Goal: Check status: Check status

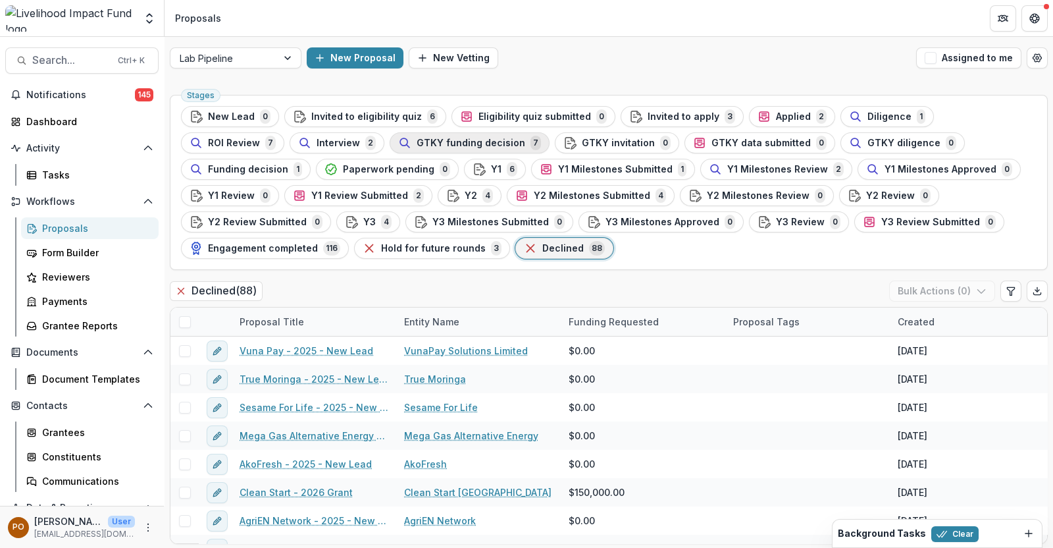
click at [417, 140] on span "GTKY funding decision" at bounding box center [471, 143] width 109 height 11
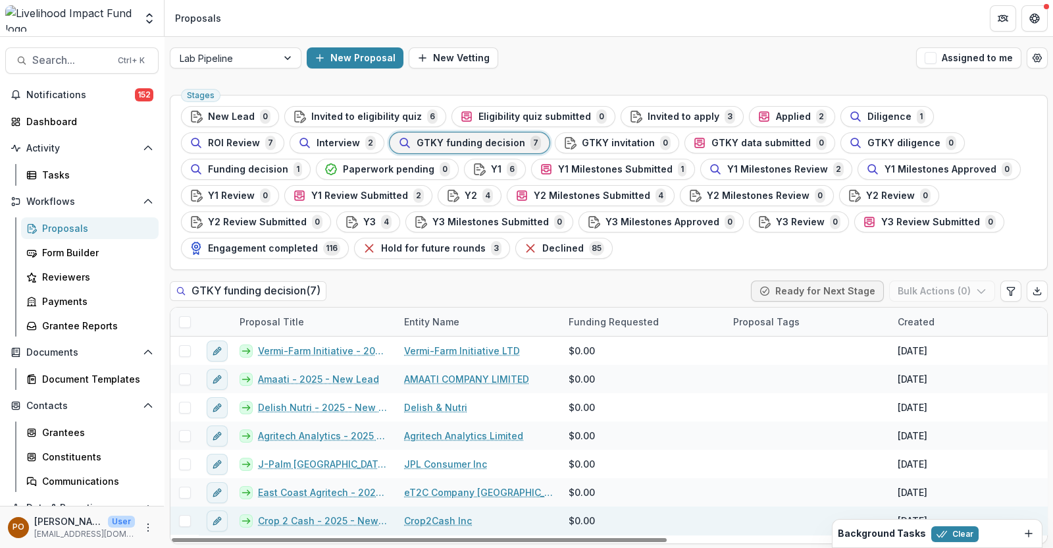
scroll to position [1, 0]
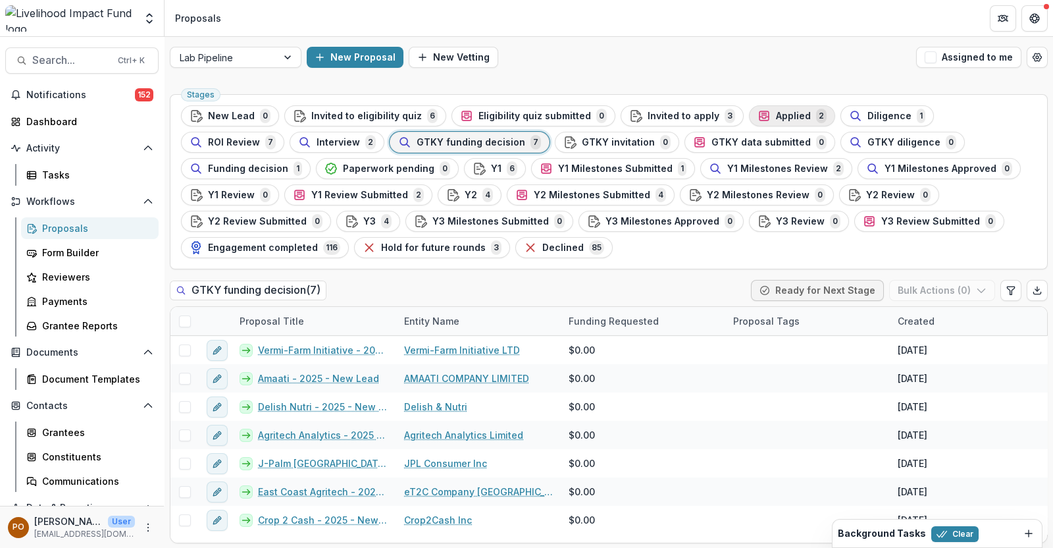
click at [776, 116] on span "Applied" at bounding box center [793, 116] width 35 height 11
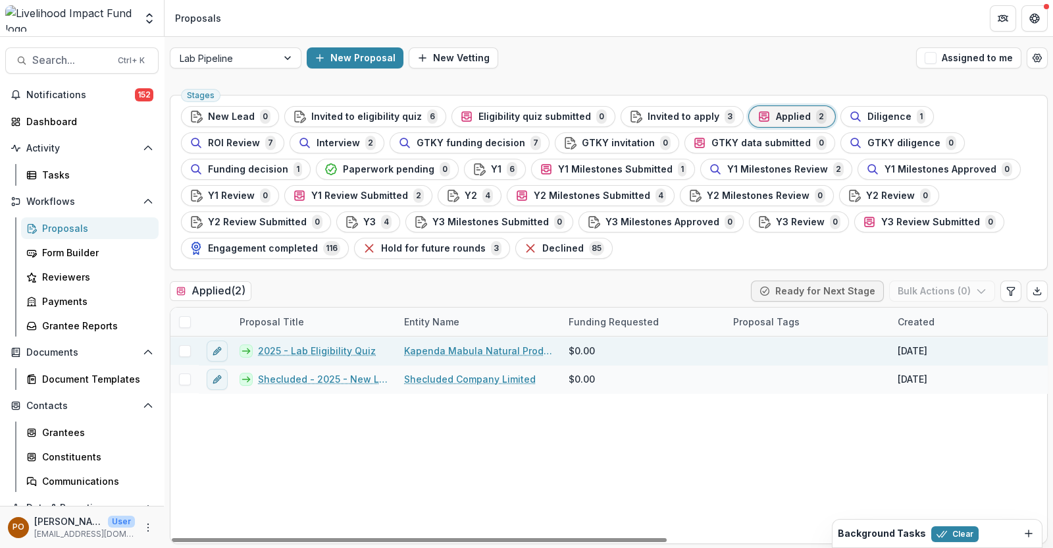
click at [461, 348] on link "Kapenda Mabula Natural Products Ltd" at bounding box center [478, 351] width 149 height 14
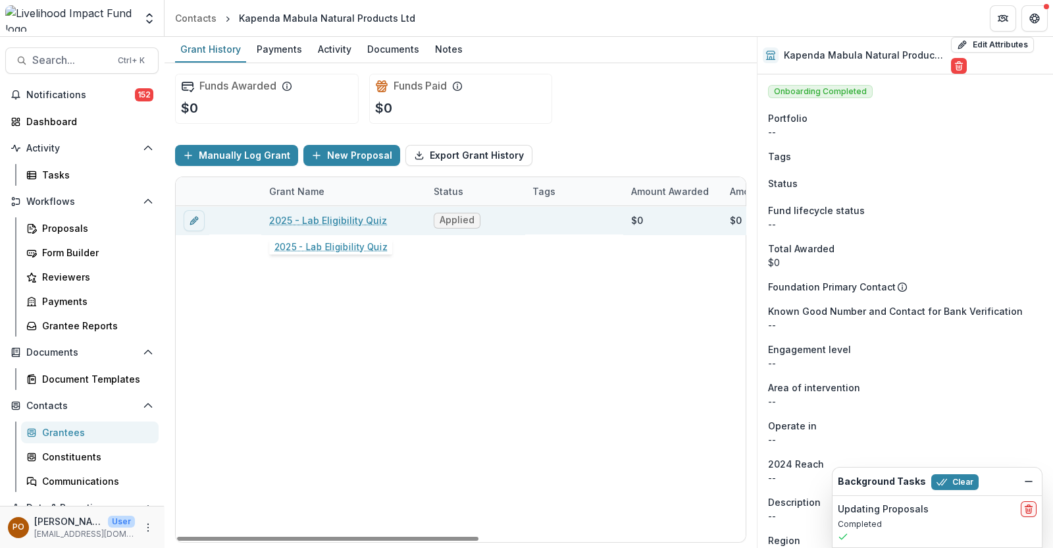
click at [349, 220] on link "2025 - Lab Eligibility Quiz" at bounding box center [328, 220] width 118 height 14
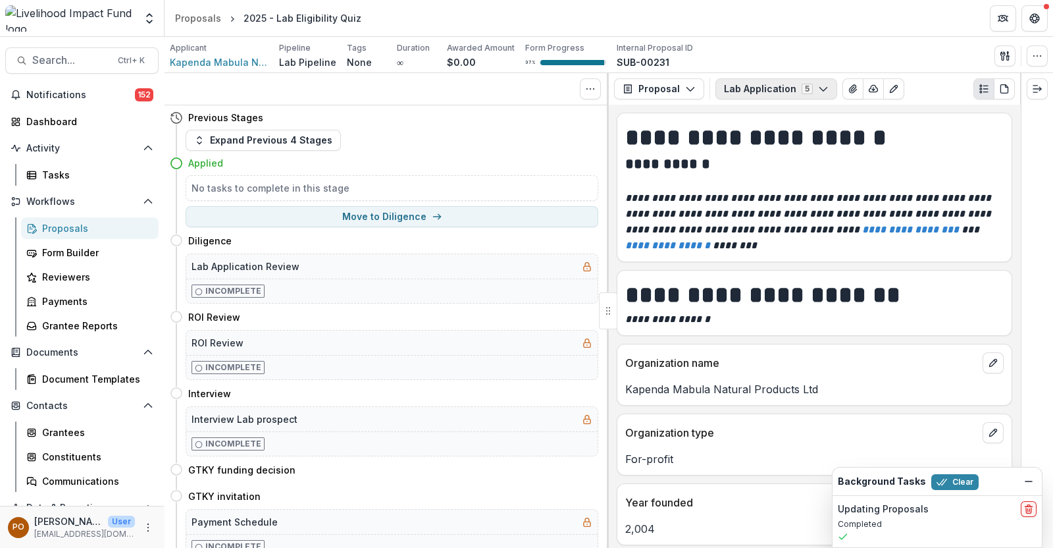
click at [822, 90] on icon "button" at bounding box center [823, 89] width 11 height 11
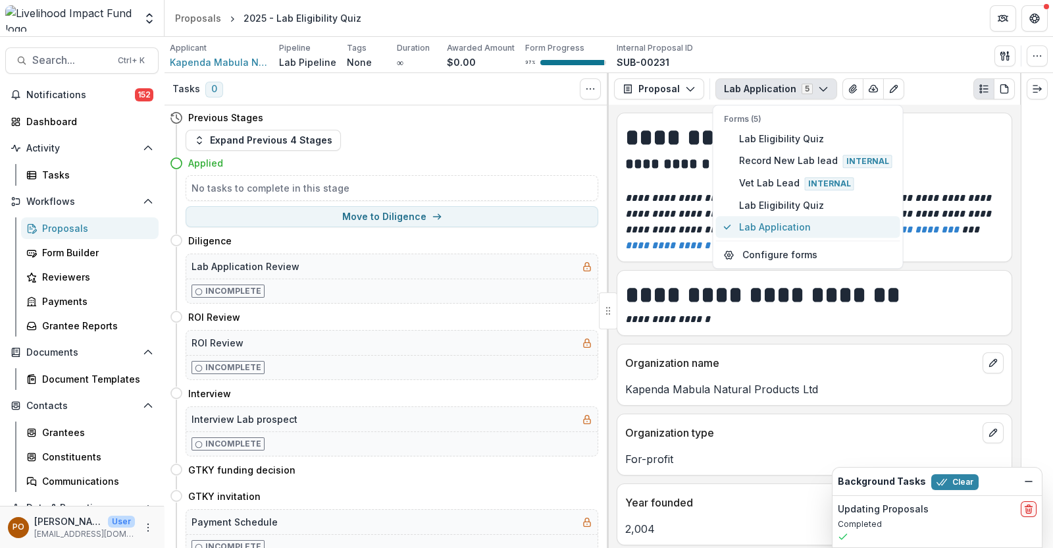
click at [776, 225] on span "Lab Application" at bounding box center [815, 227] width 153 height 14
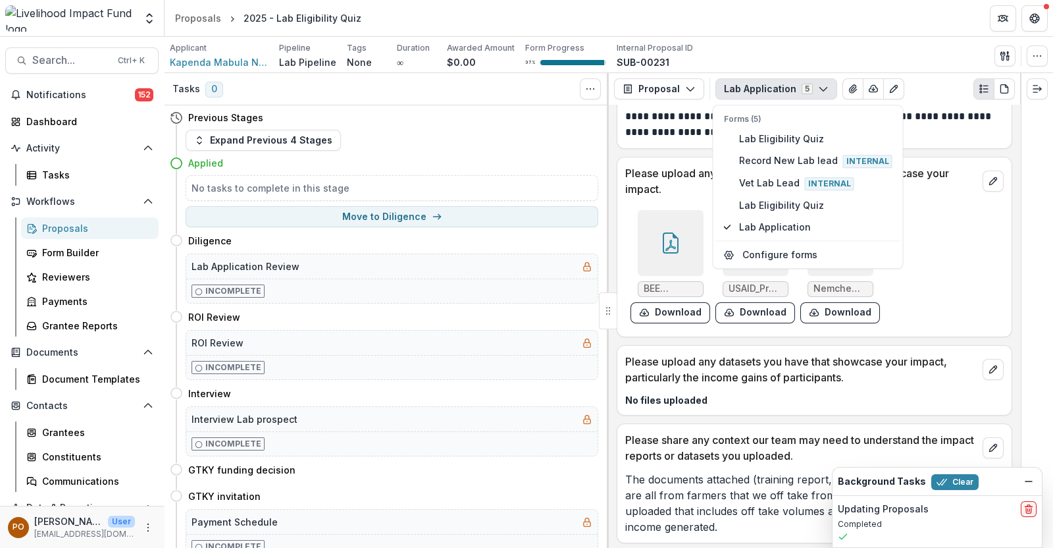
scroll to position [3702, 0]
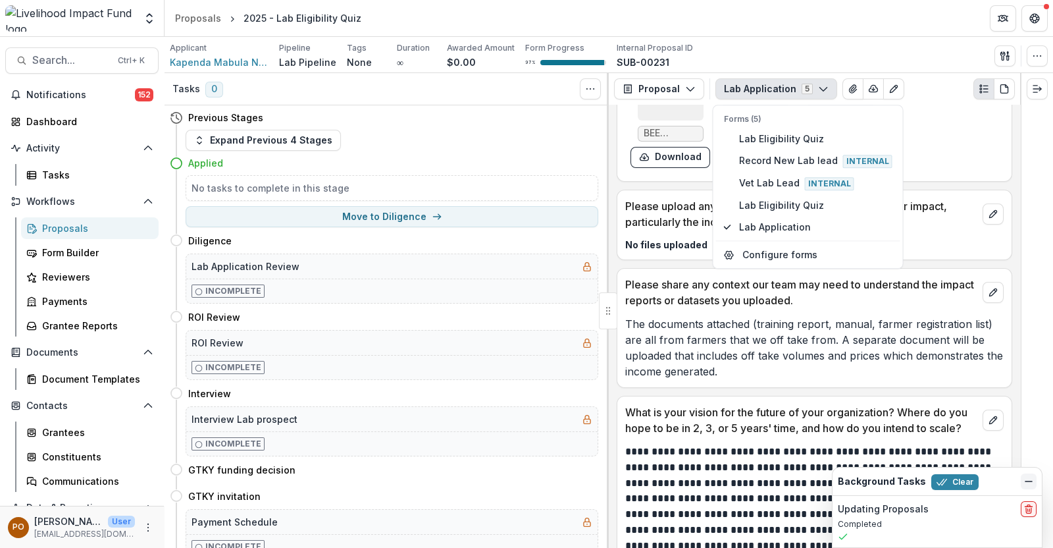
click at [1033, 483] on icon "Dismiss" at bounding box center [1028, 481] width 11 height 11
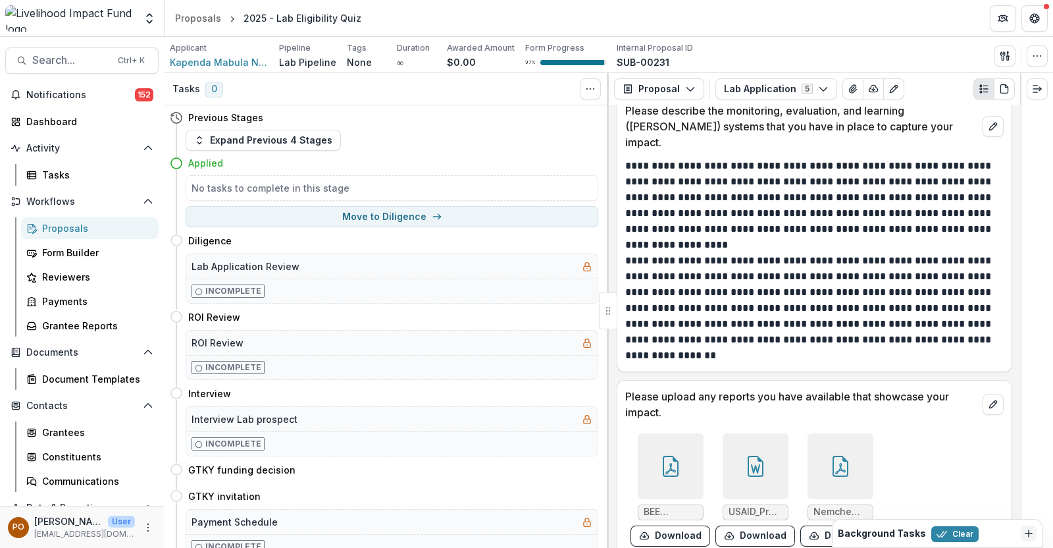
scroll to position [3349, 0]
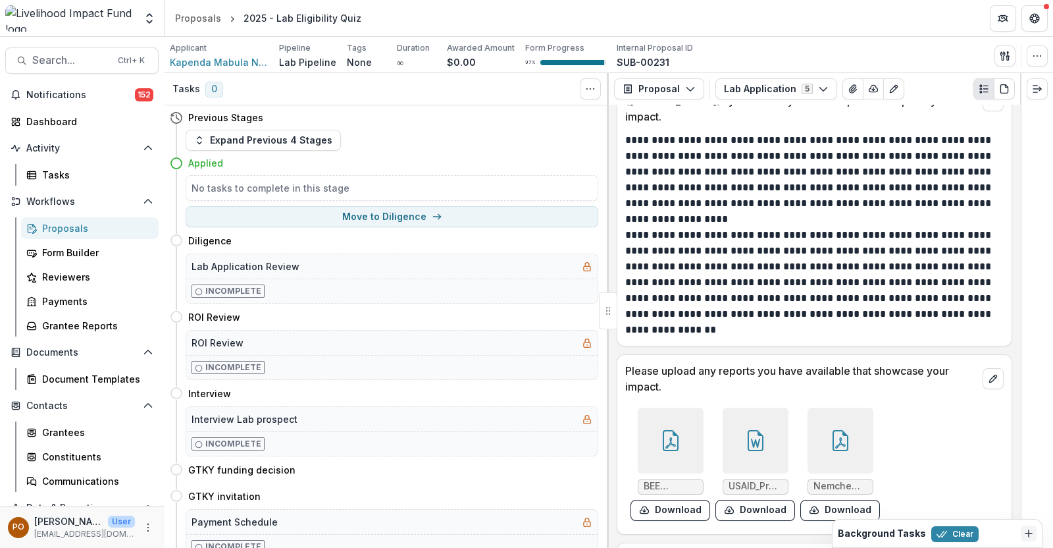
click at [671, 430] on icon at bounding box center [670, 440] width 21 height 21
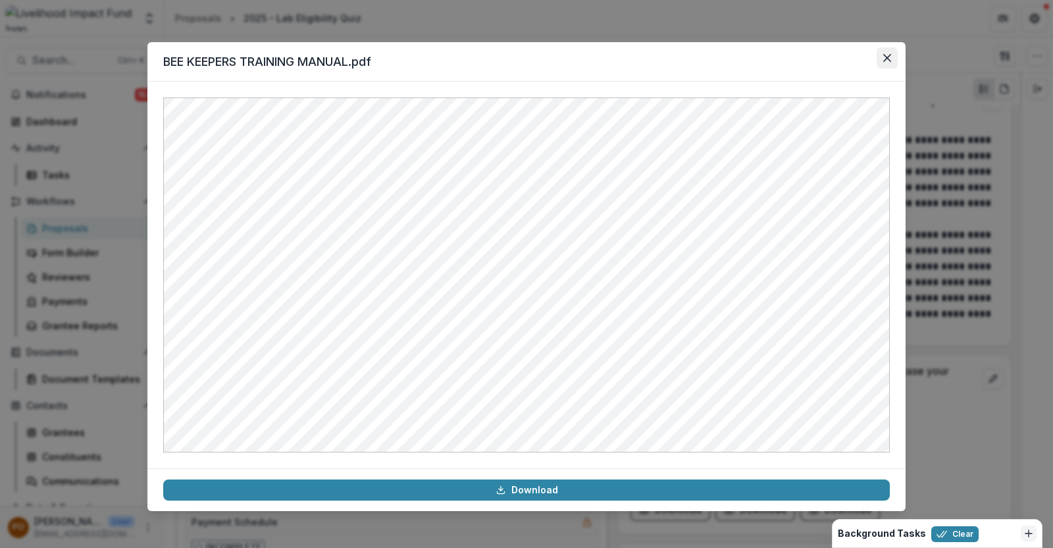
click at [892, 55] on button "Close" at bounding box center [887, 57] width 21 height 21
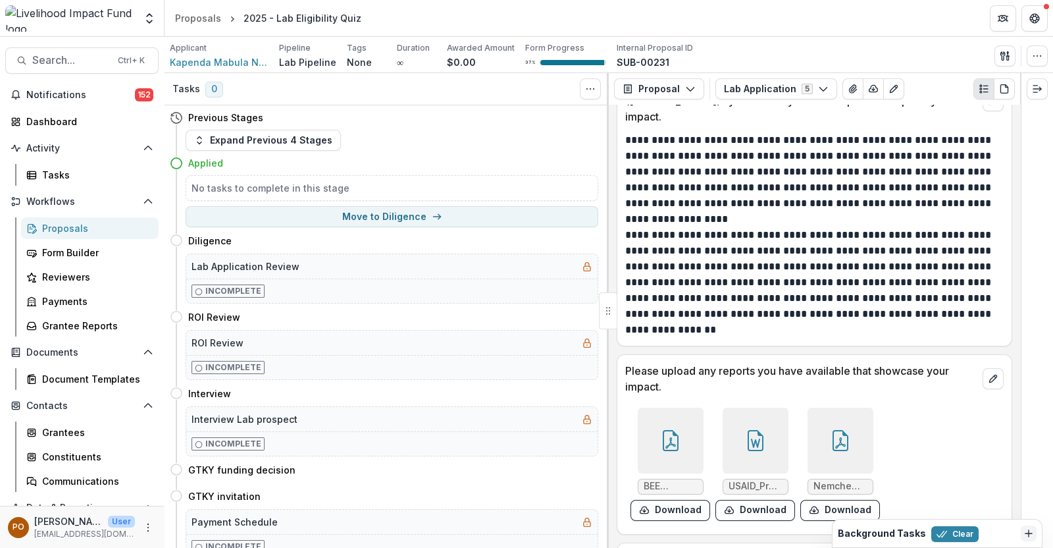
click at [828, 421] on div at bounding box center [840, 440] width 66 height 66
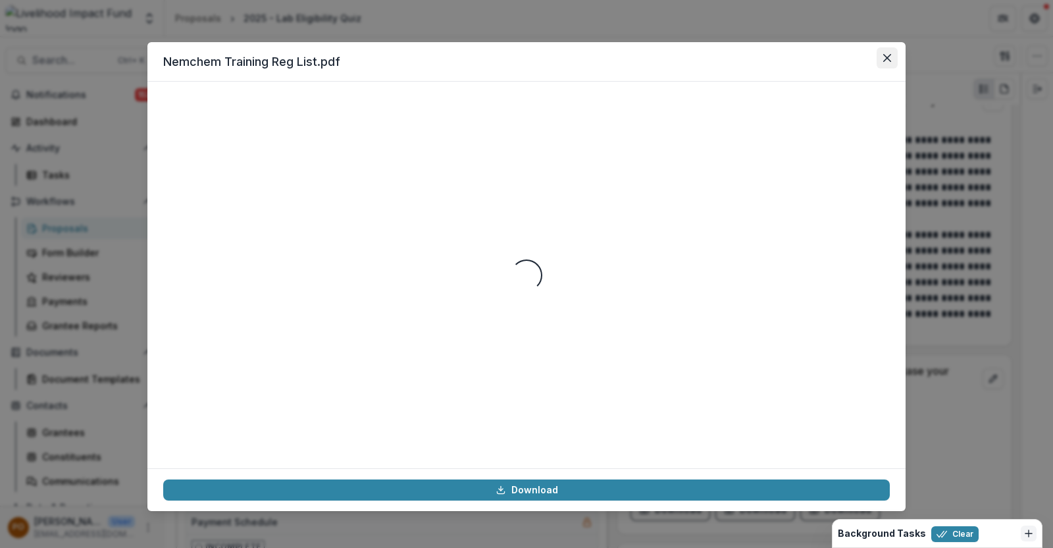
click at [888, 54] on icon "Close" at bounding box center [887, 58] width 8 height 8
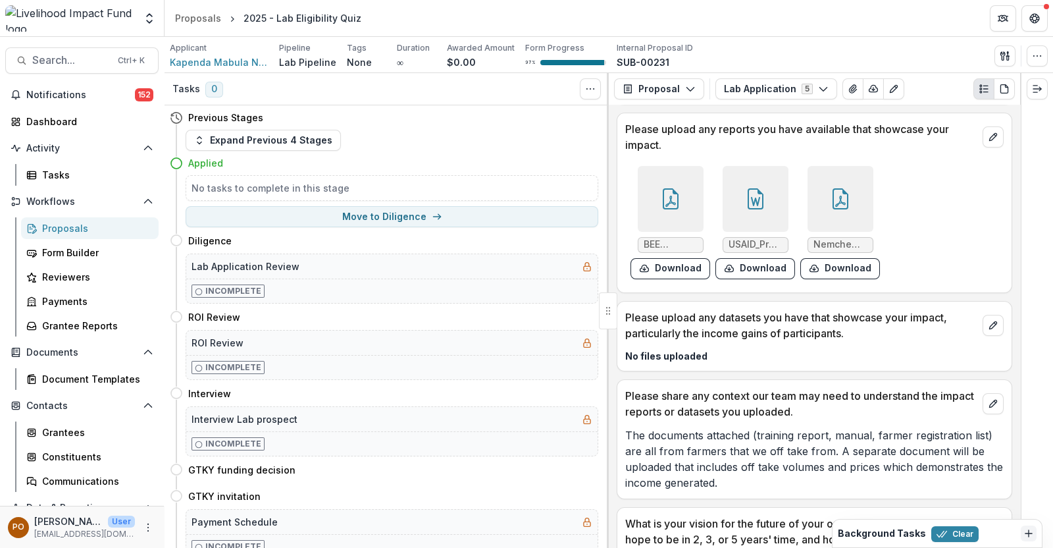
scroll to position [3596, 0]
